Goal: Navigation & Orientation: Understand site structure

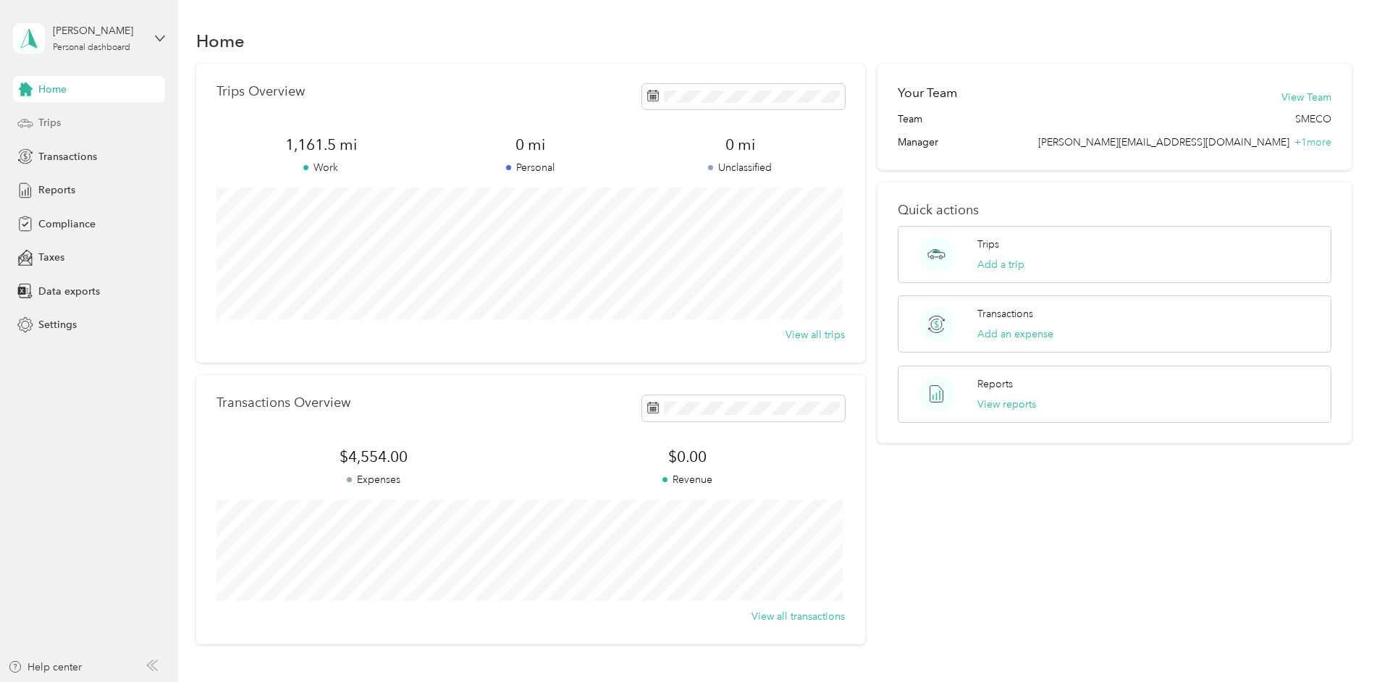
click at [53, 122] on span "Trips" at bounding box center [49, 122] width 22 height 15
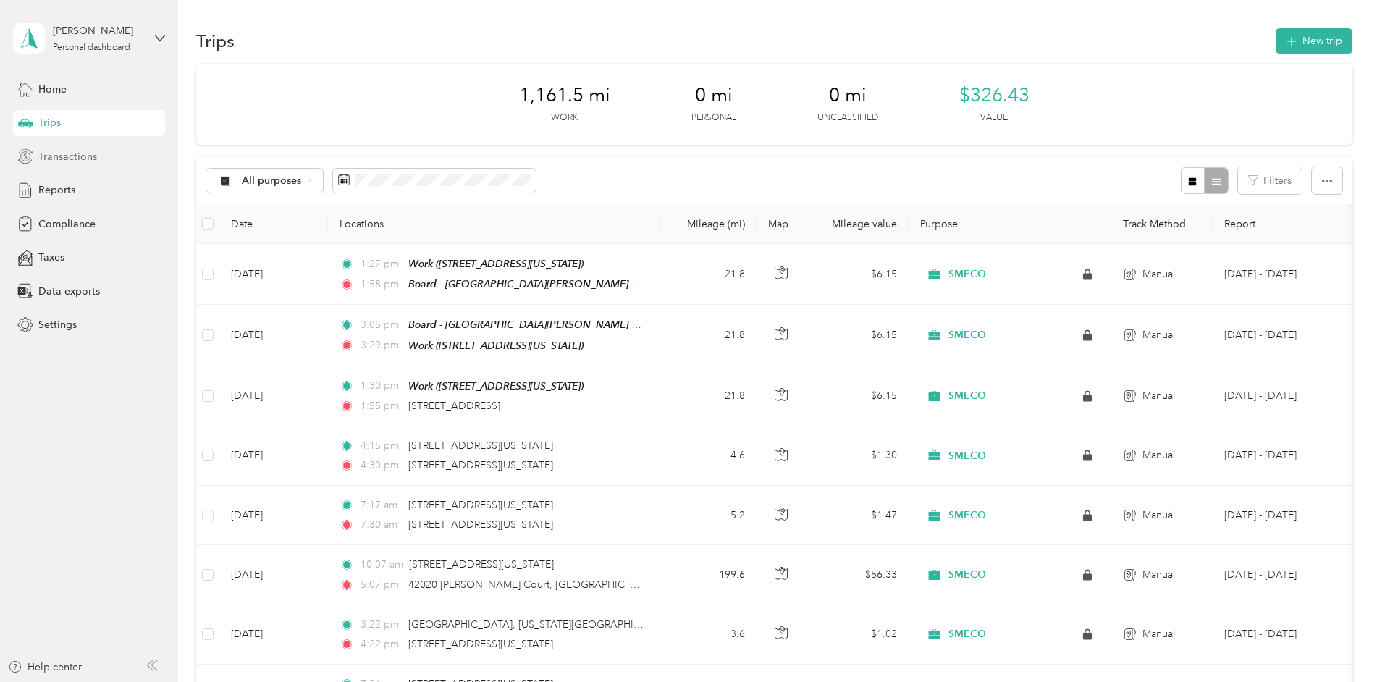
click at [63, 160] on span "Transactions" at bounding box center [67, 156] width 59 height 15
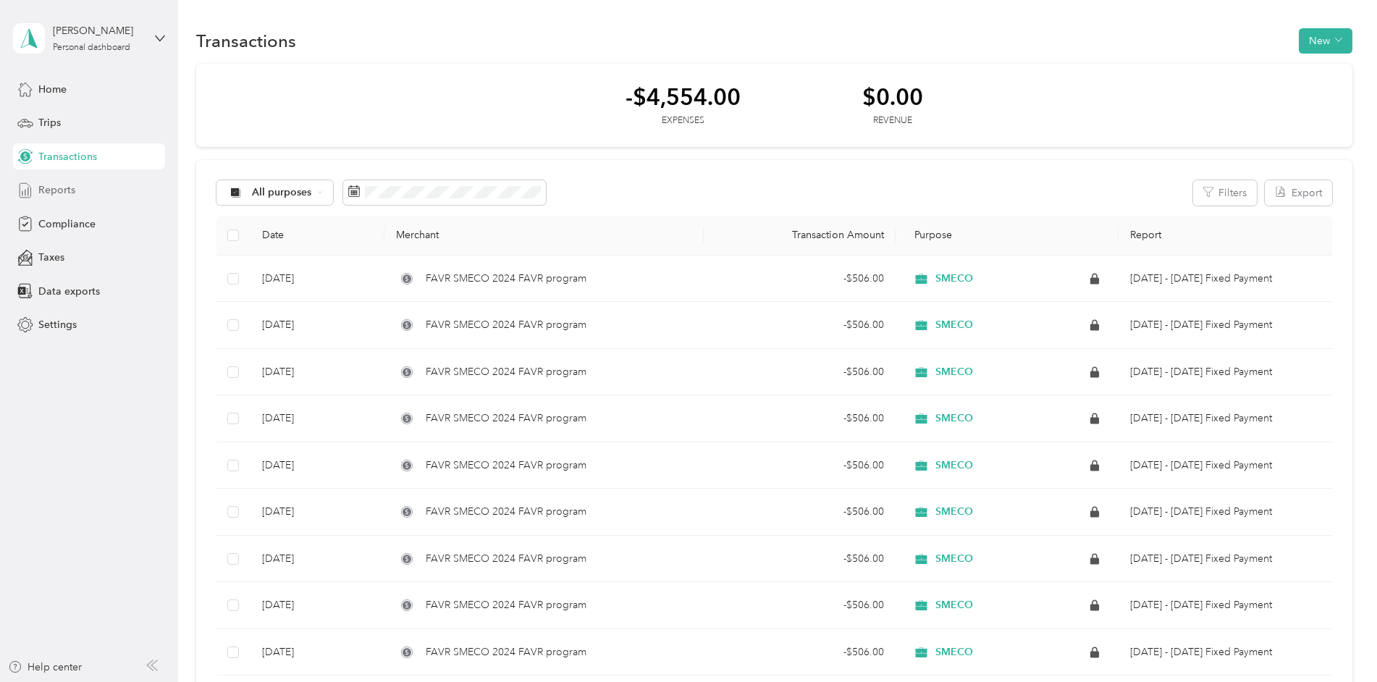
click at [58, 190] on span "Reports" at bounding box center [56, 189] width 37 height 15
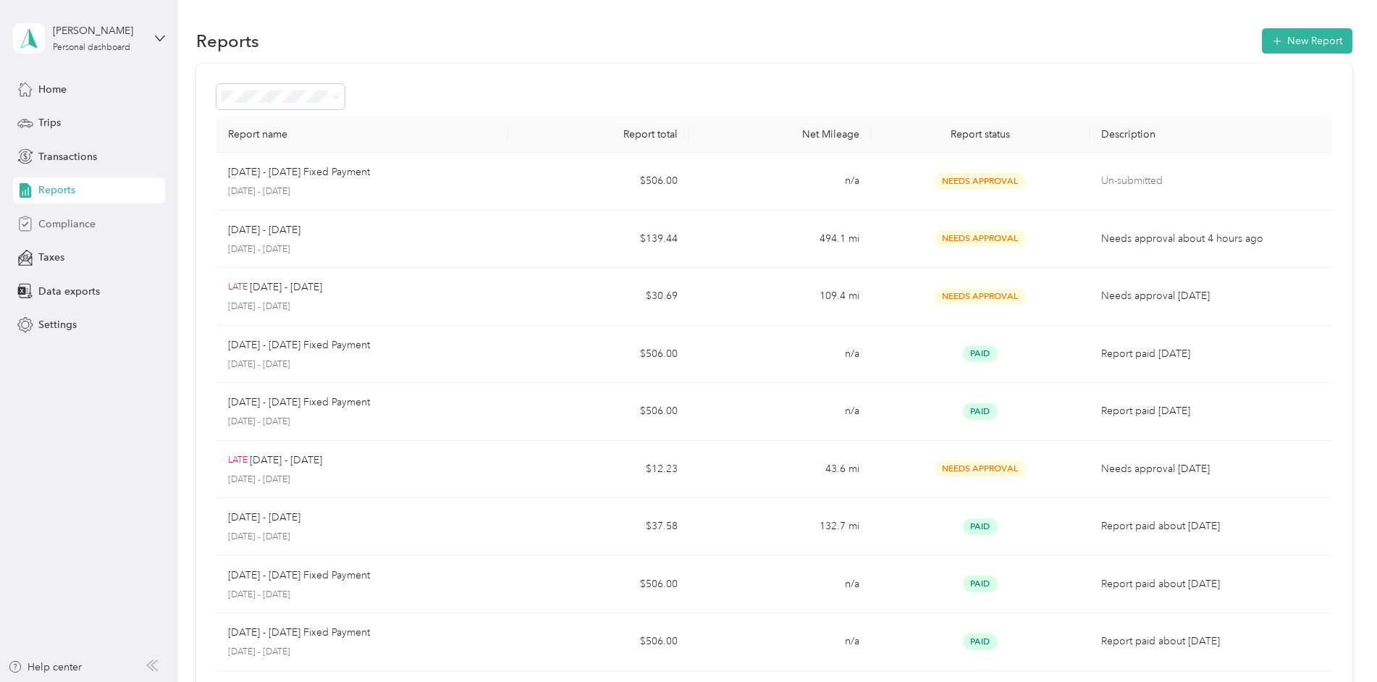
click at [73, 222] on span "Compliance" at bounding box center [66, 224] width 57 height 15
